Goal: Register for event/course

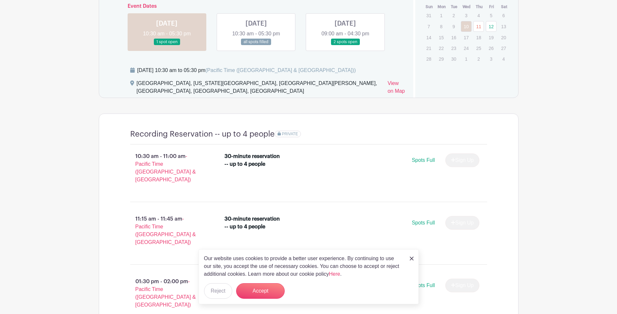
scroll to position [419, 0]
click at [278, 291] on button "Accept" at bounding box center [260, 291] width 49 height 16
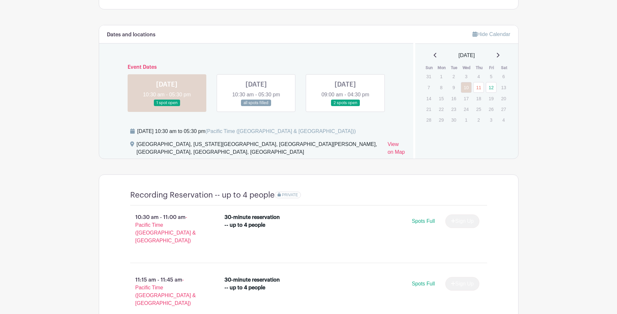
scroll to position [340, 0]
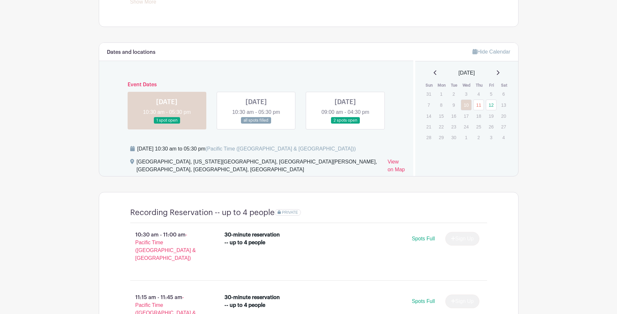
click at [167, 124] on link at bounding box center [167, 124] width 0 height 0
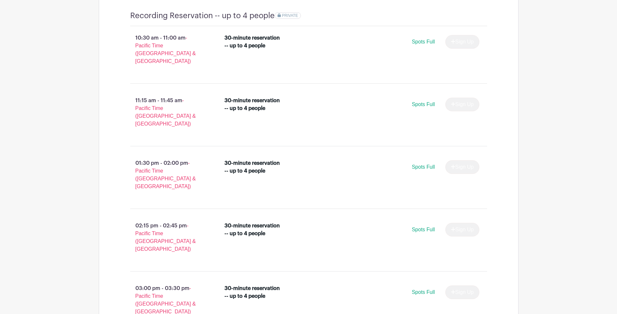
scroll to position [240, 0]
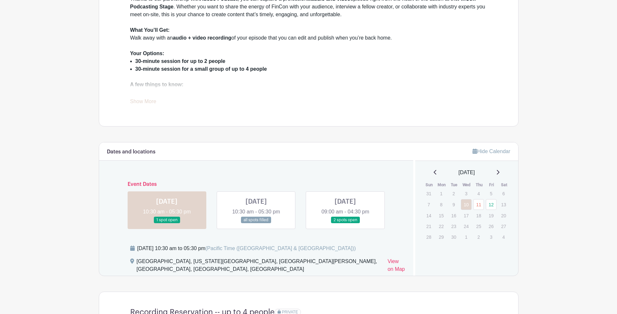
click at [256, 223] on link at bounding box center [256, 223] width 0 height 0
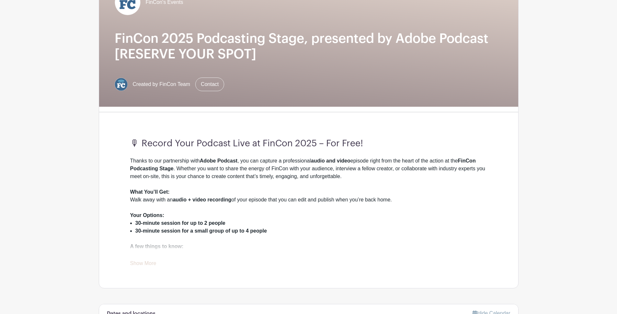
scroll to position [202, 0]
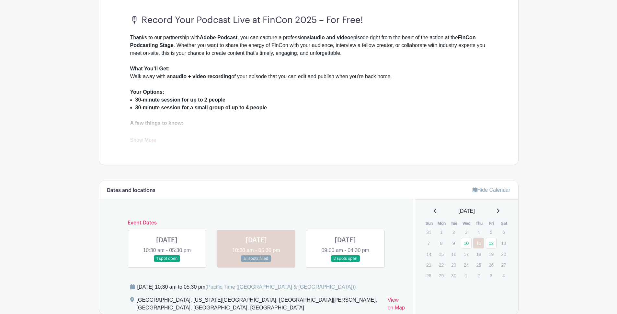
click at [346, 262] on link at bounding box center [346, 262] width 0 height 0
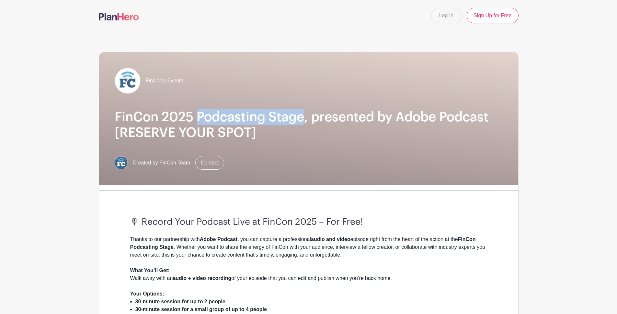
drag, startPoint x: 199, startPoint y: 114, endPoint x: 305, endPoint y: 115, distance: 106.0
click at [305, 115] on h1 "FinCon 2025 Podcasting Stage, presented by Adobe Podcast [RESERVE YOUR SPOT]" at bounding box center [309, 124] width 388 height 31
copy h1 "Podcasting Stage"
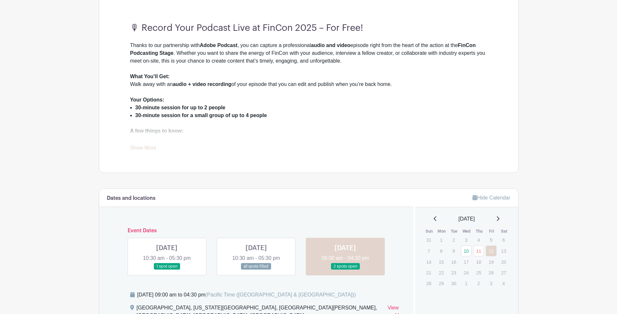
scroll to position [50, 0]
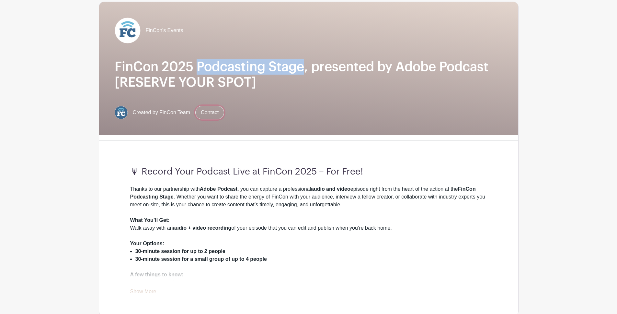
click at [216, 112] on link "Contact" at bounding box center [209, 113] width 29 height 14
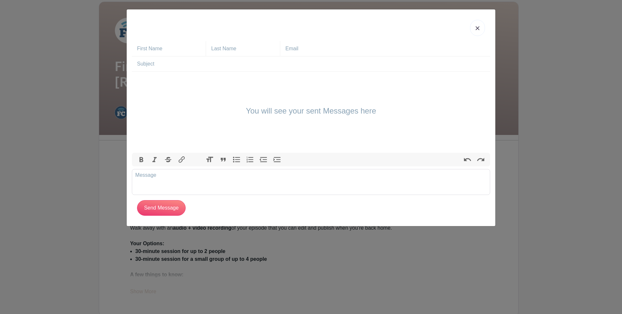
click at [476, 28] on img at bounding box center [478, 28] width 4 height 4
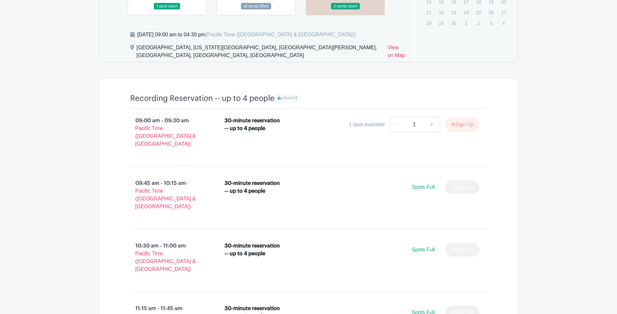
scroll to position [478, 0]
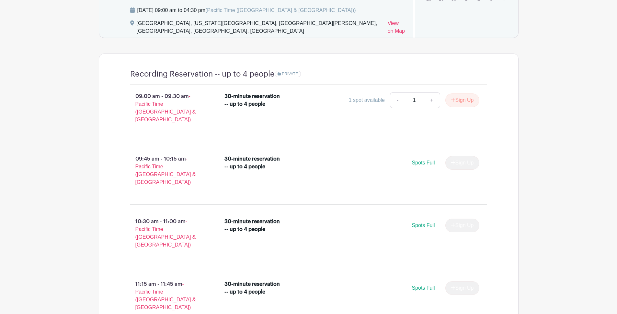
click at [467, 156] on div "Sign Up" at bounding box center [459, 163] width 39 height 14
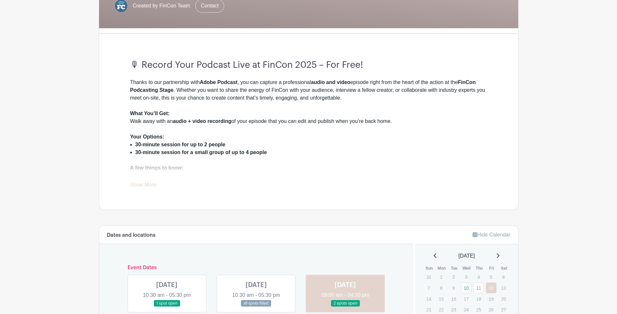
scroll to position [0, 0]
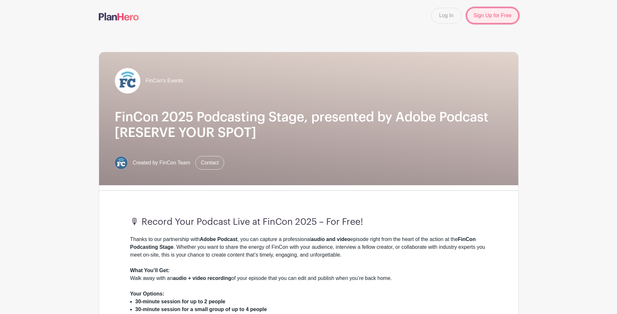
click at [498, 17] on link "Sign Up for Free" at bounding box center [493, 16] width 52 height 16
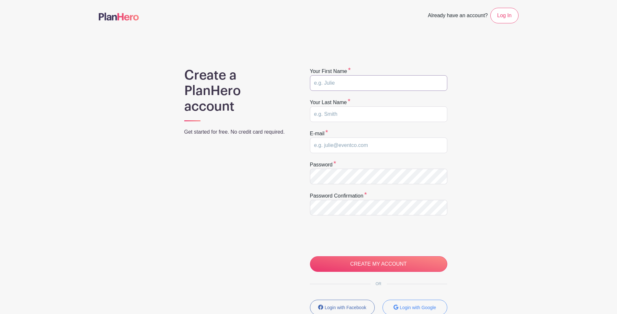
click at [367, 83] on input "text" at bounding box center [378, 83] width 137 height 16
type input "[PERSON_NAME]"
type input "sathishgajula43@gmail.com"
click at [291, 216] on div "Create a PlanHero account Get started for free. No credit card required." at bounding box center [239, 205] width 140 height 276
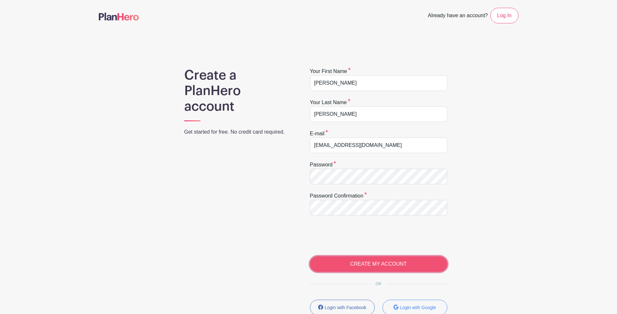
click at [386, 263] on input "CREATE MY ACCOUNT" at bounding box center [378, 264] width 137 height 16
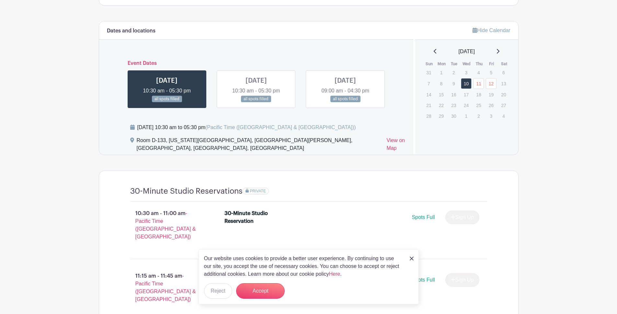
scroll to position [382, 0]
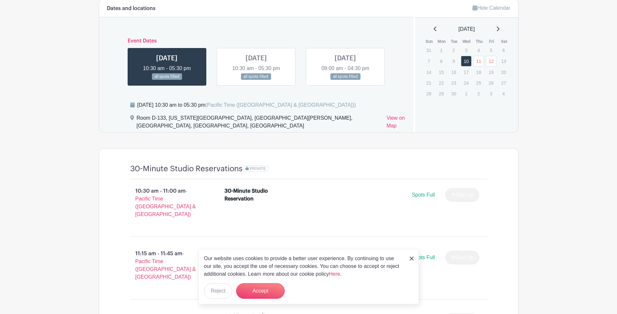
click at [412, 260] on img at bounding box center [412, 258] width 4 height 4
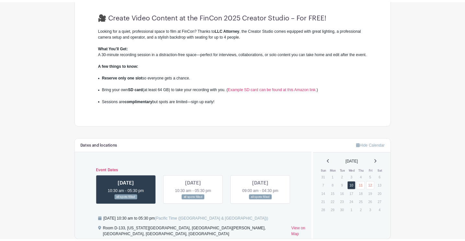
scroll to position [0, 0]
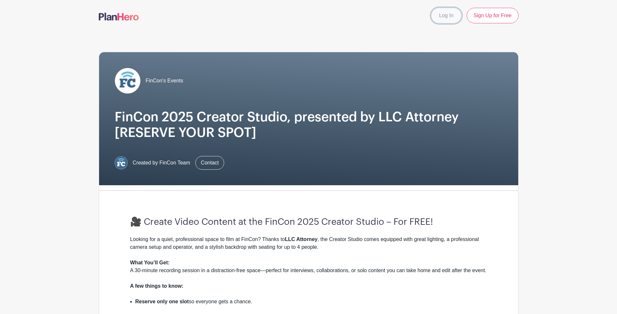
click at [443, 19] on link "Log In" at bounding box center [446, 16] width 30 height 16
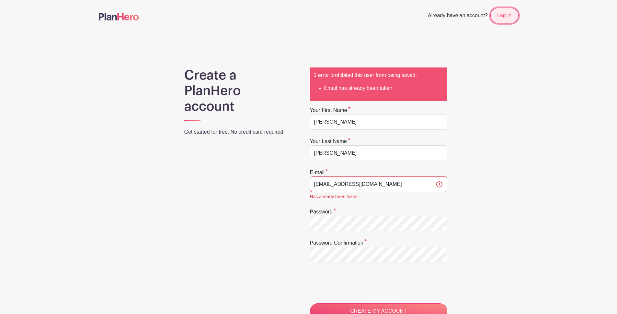
click at [509, 15] on link "Log In" at bounding box center [505, 16] width 28 height 16
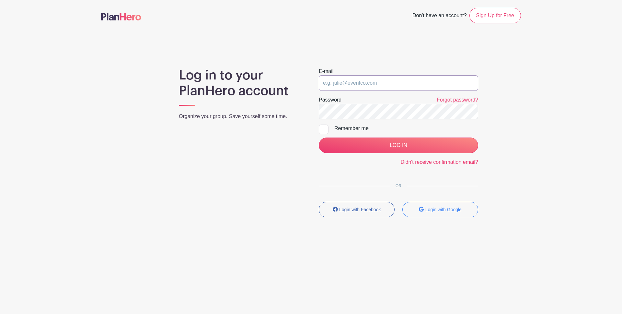
click at [391, 82] on input "email" at bounding box center [398, 83] width 159 height 16
type input "sathishgajula43@gmail.com"
click at [280, 174] on div "Log in to your PlanHero account Organize your group. Save yourself some time." at bounding box center [241, 144] width 140 height 155
click at [324, 130] on div at bounding box center [324, 129] width 10 height 10
click at [323, 129] on input "Remember me" at bounding box center [321, 126] width 4 height 4
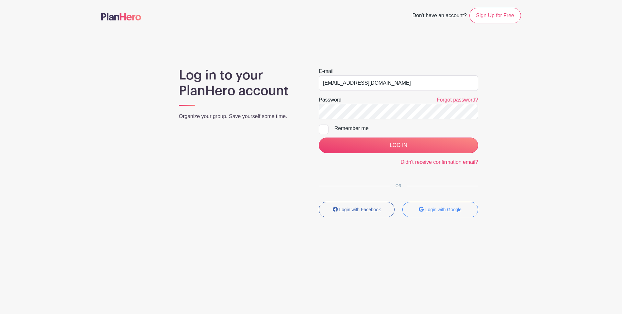
checkbox input "true"
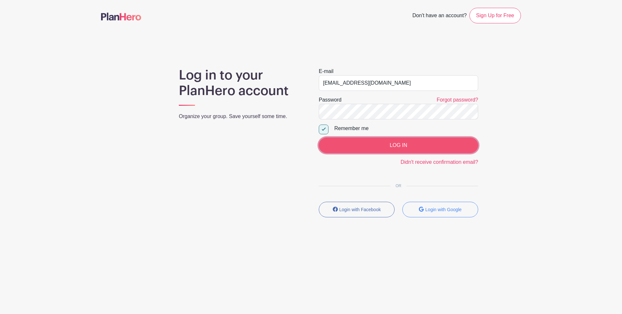
click at [405, 147] on input "LOG IN" at bounding box center [398, 145] width 159 height 16
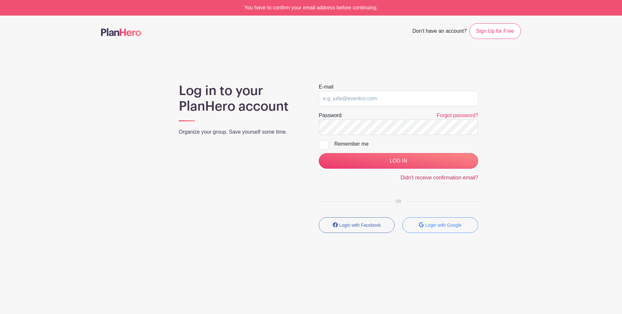
click at [445, 179] on link "Didn't receive confirmation email?" at bounding box center [440, 178] width 78 height 6
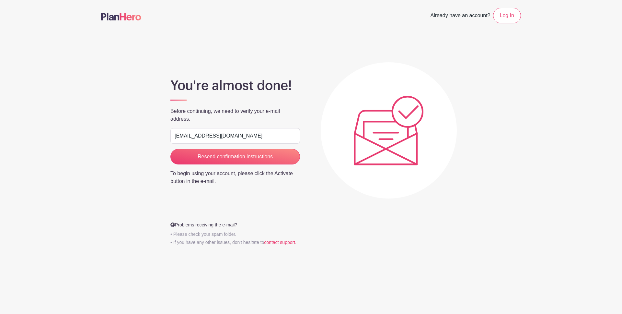
type input "[EMAIL_ADDRESS][DOMAIN_NAME]"
click at [134, 161] on div "You're almost done! Before continuing, we need to verify your e-mail address. […" at bounding box center [311, 147] width 420 height 200
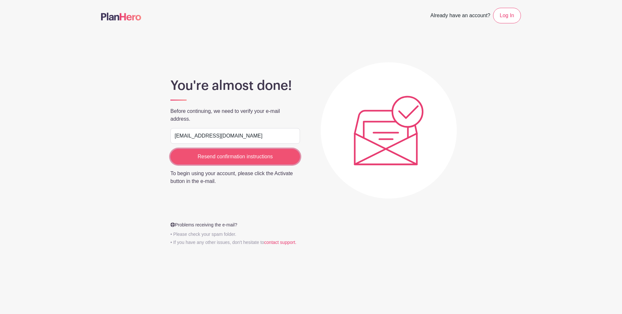
click at [236, 156] on input "Resend confirmation instructions" at bounding box center [235, 157] width 130 height 16
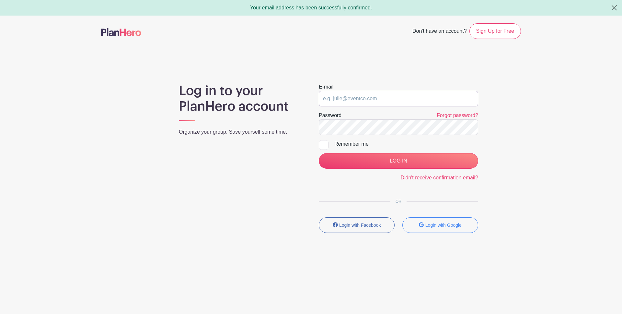
click at [365, 99] on input "email" at bounding box center [398, 99] width 159 height 16
type input "[EMAIL_ADDRESS][DOMAIN_NAME]"
click at [265, 175] on div "Log in to your PlanHero account Organize your group. Save yourself some time." at bounding box center [241, 160] width 140 height 155
click at [320, 146] on div at bounding box center [324, 145] width 10 height 10
click at [320, 144] on input "Remember me" at bounding box center [321, 142] width 4 height 4
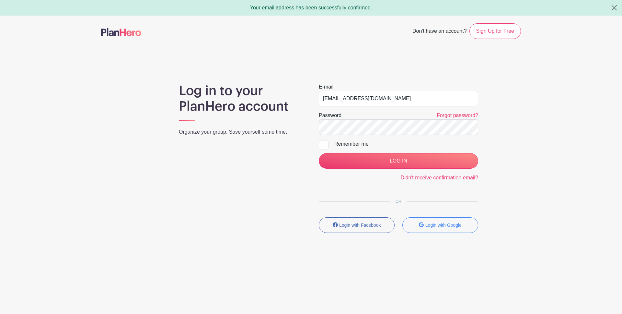
checkbox input "true"
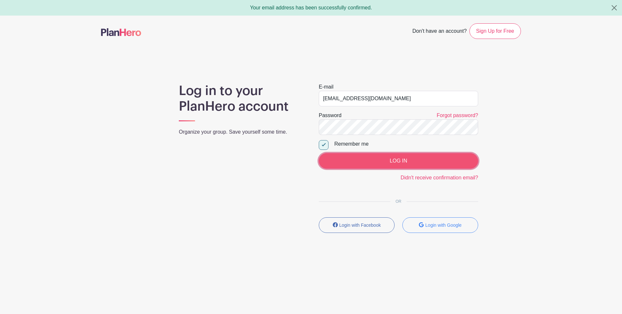
click at [396, 160] on input "LOG IN" at bounding box center [398, 161] width 159 height 16
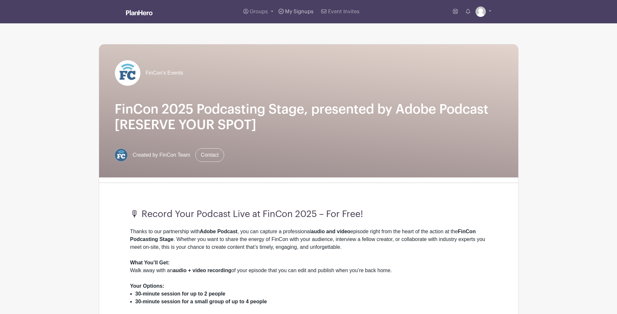
click at [301, 12] on span "My Signups" at bounding box center [299, 11] width 29 height 5
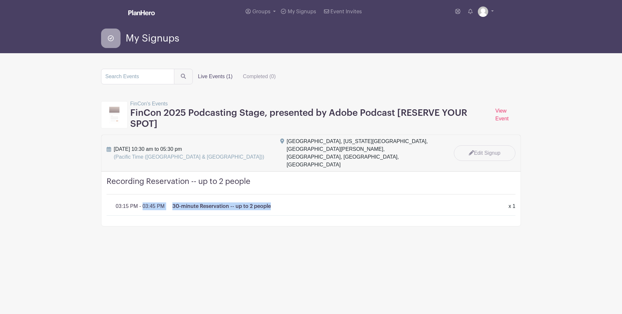
drag, startPoint x: 110, startPoint y: 191, endPoint x: 284, endPoint y: 192, distance: 174.7
click at [284, 192] on div "Recording Reservation -- up to 2 people 03:15 PM - 03:45 PM 30-minute Reservati…" at bounding box center [310, 198] width 419 height 54
click at [284, 202] on div "30-minute Reservation -- up to 2 people x 1" at bounding box center [336, 206] width 328 height 8
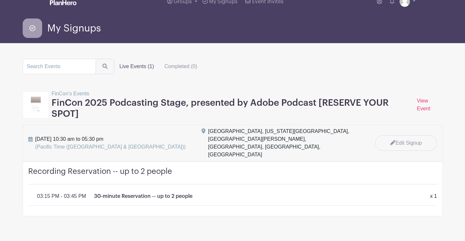
scroll to position [10, 0]
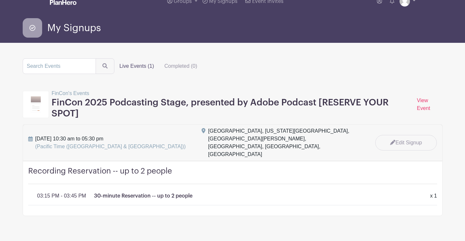
drag, startPoint x: 120, startPoint y: 131, endPoint x: 173, endPoint y: 134, distance: 53.3
click at [173, 135] on div "[DATE] 10:30 am to 05:30 pm (Pacific Time (US & [GEOGRAPHIC_DATA]))" at bounding box center [111, 143] width 174 height 16
